Goal: Transaction & Acquisition: Purchase product/service

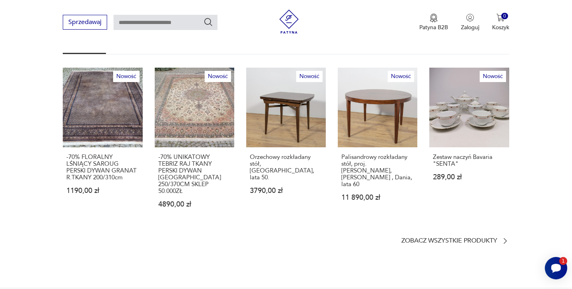
scroll to position [470, 0]
click at [446, 238] on p "Zobacz wszystkie produkty" at bounding box center [450, 240] width 96 height 5
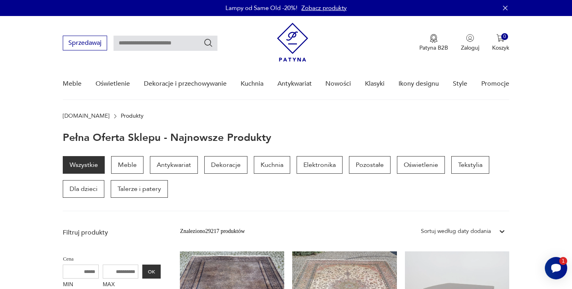
click at [174, 47] on input "text" at bounding box center [166, 43] width 104 height 15
type input "****"
